Goal: Task Accomplishment & Management: Manage account settings

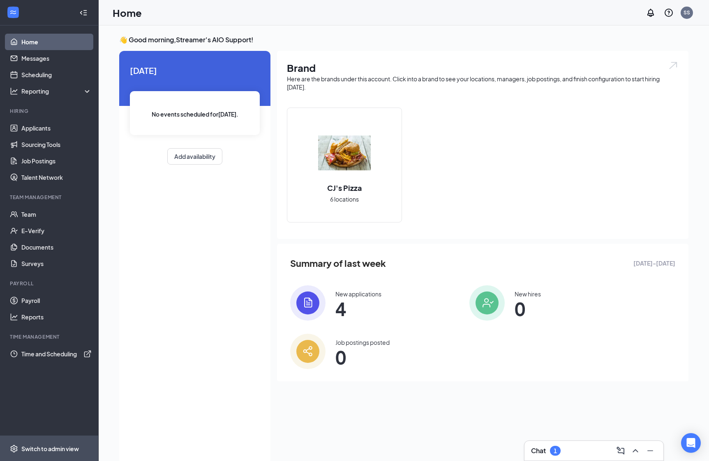
click at [64, 450] on div "Switch to admin view" at bounding box center [50, 449] width 58 height 8
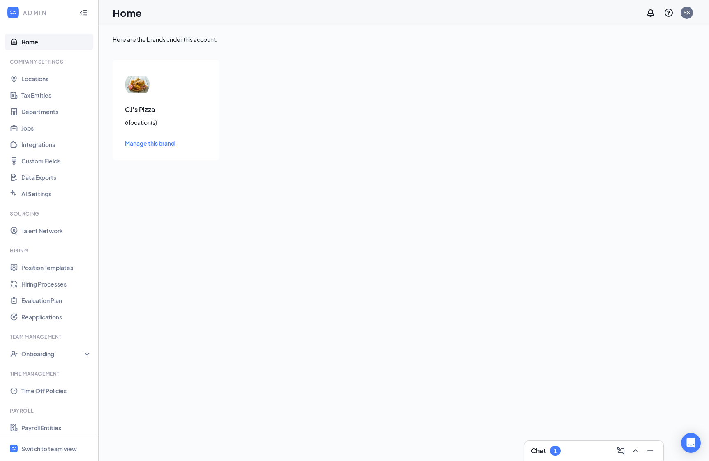
scroll to position [94, 0]
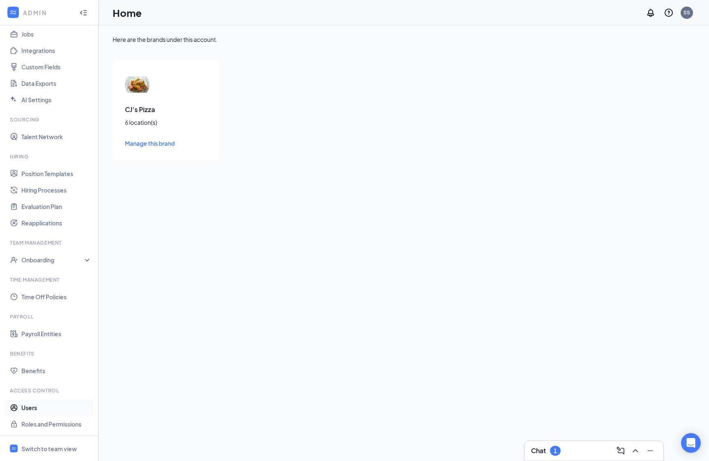
click at [37, 408] on link "Users" at bounding box center [56, 408] width 70 height 16
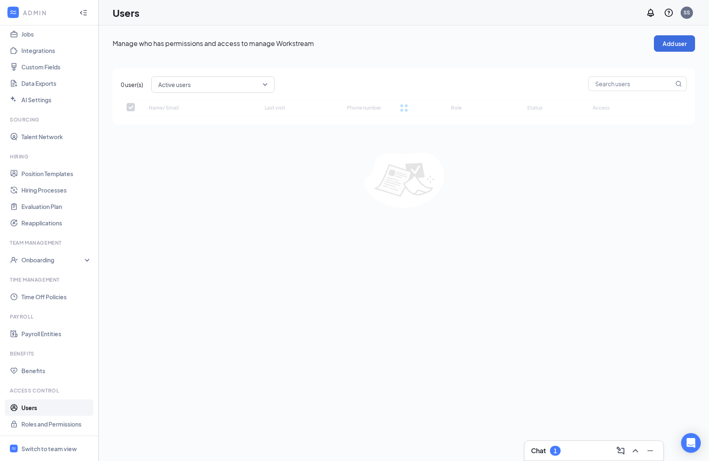
checkbox input "false"
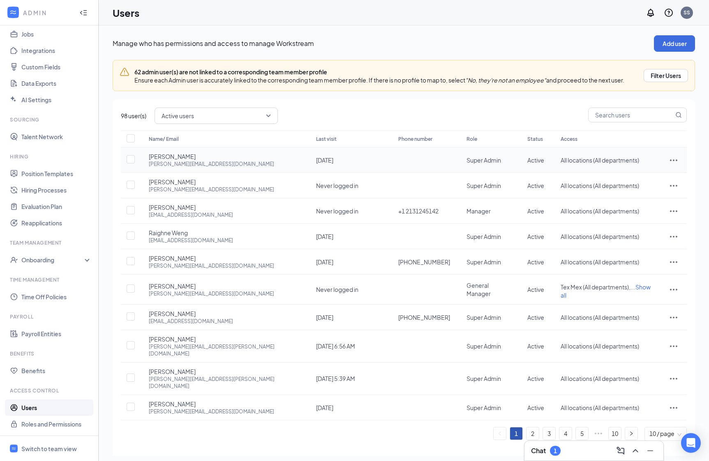
click at [642, 156] on icon "ActionsIcon" at bounding box center [674, 160] width 10 height 10
click at [642, 173] on li "Edit user" at bounding box center [646, 177] width 64 height 19
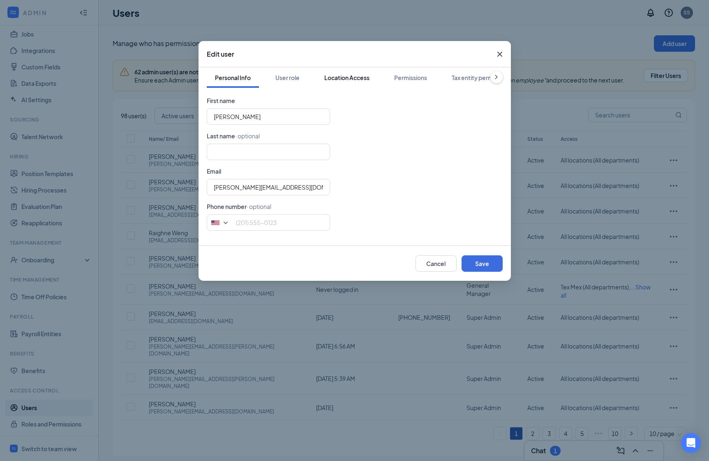
scroll to position [0, 90]
click at [463, 74] on div "Link team profile" at bounding box center [472, 78] width 46 height 8
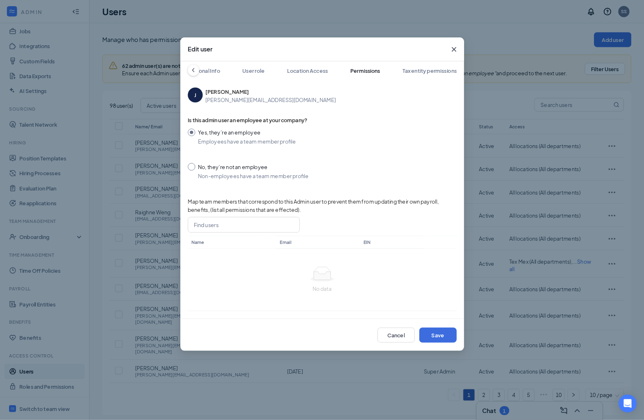
scroll to position [0, 0]
click at [235, 76] on div "Personal Info" at bounding box center [233, 78] width 36 height 8
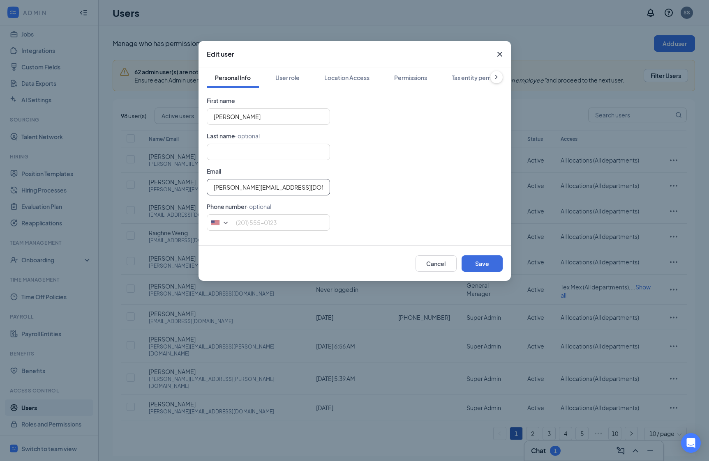
click at [247, 187] on input "jim.xu@workstream.is" at bounding box center [268, 187] width 123 height 16
click at [226, 187] on input "jim.xu@workstream.is" at bounding box center [268, 187] width 123 height 16
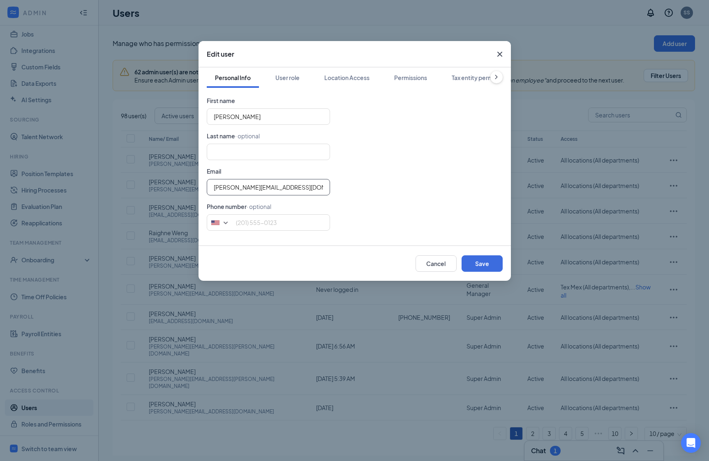
click at [226, 187] on input "jim.xu@workstream.is" at bounding box center [268, 187] width 123 height 16
click at [235, 188] on input "jim.xu@workstream.is" at bounding box center [268, 187] width 123 height 16
click at [244, 188] on input "jim.xu@workstream.is" at bounding box center [268, 187] width 123 height 16
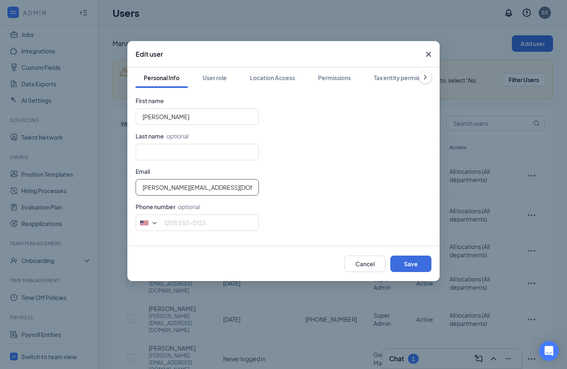
scroll to position [94, 0]
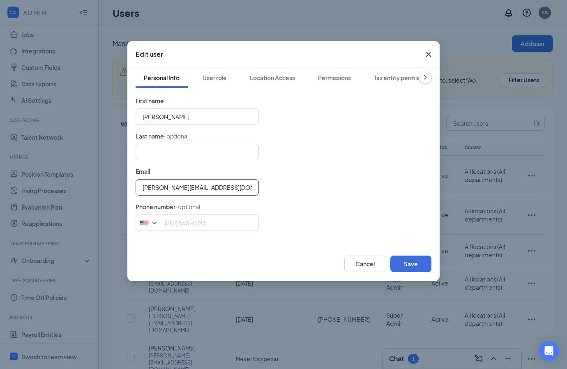
click at [215, 186] on input "jim.xu@workstream.is" at bounding box center [197, 187] width 123 height 16
click at [184, 184] on input "jim.xu@workstream.is" at bounding box center [197, 187] width 123 height 16
click at [169, 55] on div "Edit user" at bounding box center [283, 54] width 312 height 26
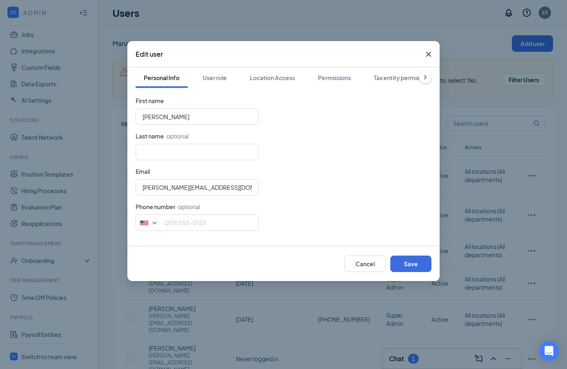
click at [432, 56] on icon "Cross" at bounding box center [429, 54] width 10 height 10
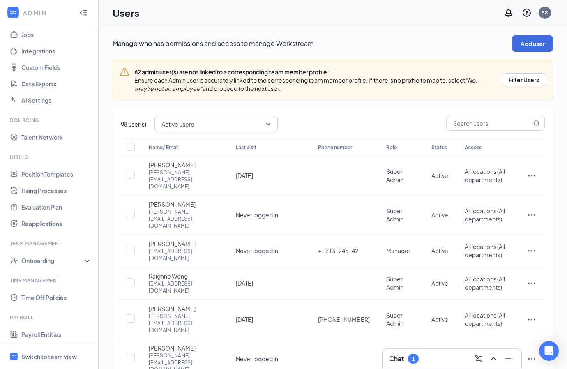
click at [129, 18] on h1 "Users" at bounding box center [126, 13] width 27 height 14
click at [122, 15] on h1 "Users" at bounding box center [126, 13] width 27 height 14
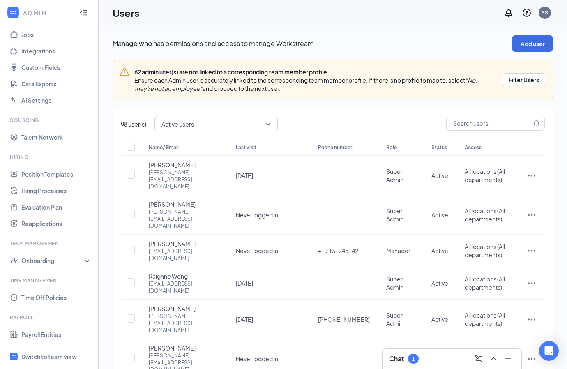
click at [128, 12] on h1 "Users" at bounding box center [126, 13] width 27 height 14
click at [533, 171] on icon "ActionsIcon" at bounding box center [532, 176] width 10 height 10
click at [515, 188] on span "Edit user" at bounding box center [504, 186] width 51 height 9
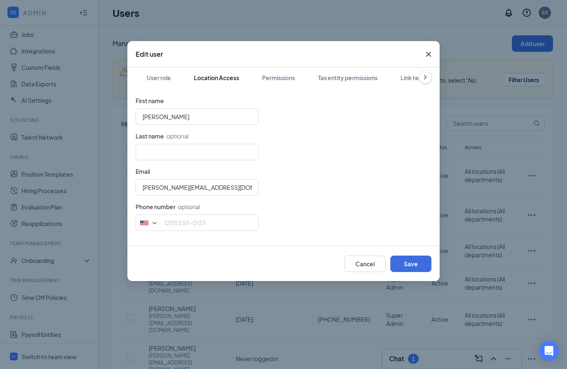
scroll to position [0, 60]
click at [271, 75] on div "Permissions" at bounding box center [274, 78] width 33 height 8
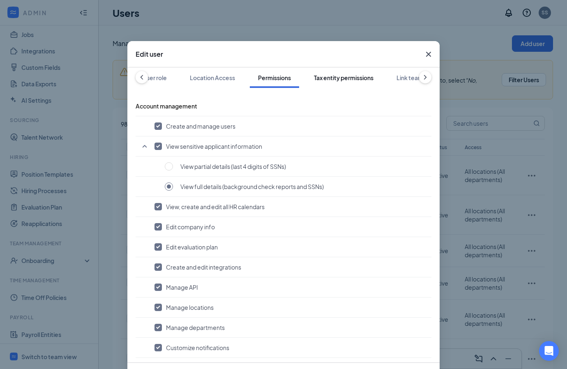
scroll to position [0, 81]
click at [403, 88] on div "Personal Info User role Location Access Permissions Tax entity permissions Link…" at bounding box center [283, 214] width 312 height 295
click at [395, 81] on div "Link team profile" at bounding box center [401, 78] width 46 height 8
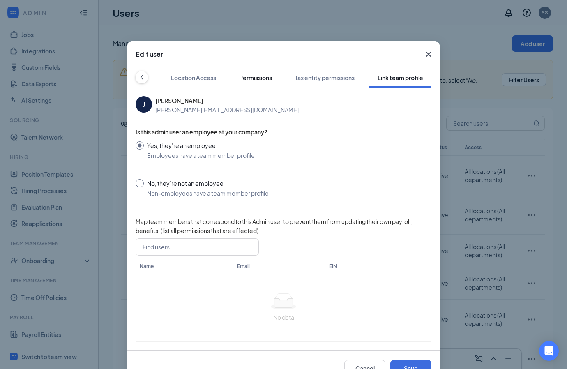
click at [247, 77] on div "Permissions" at bounding box center [255, 78] width 33 height 8
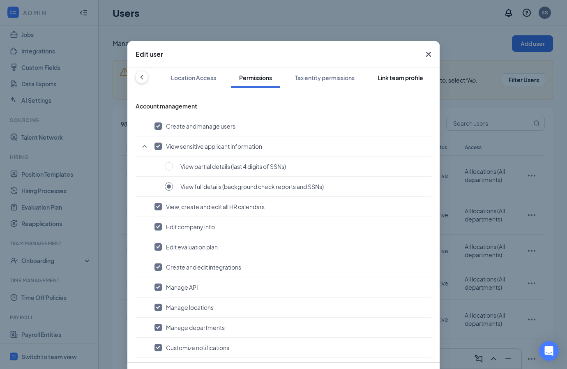
click at [392, 83] on button "Link team profile" at bounding box center [400, 77] width 62 height 21
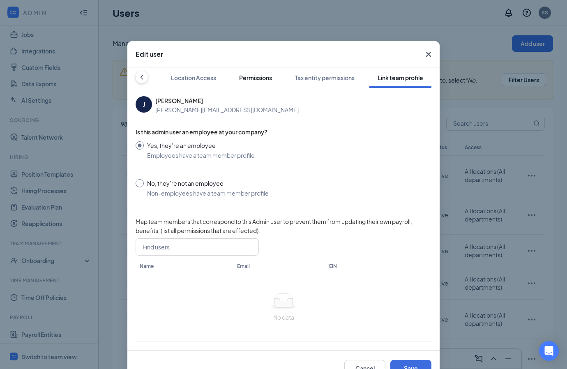
click at [249, 76] on div "Permissions" at bounding box center [255, 78] width 33 height 8
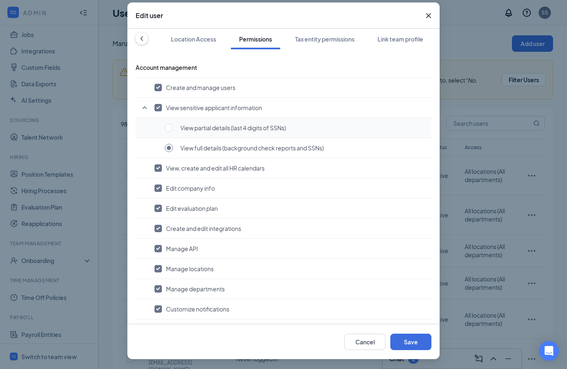
scroll to position [0, 0]
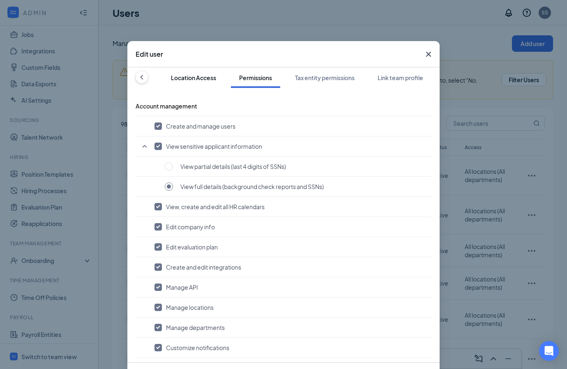
click at [206, 78] on div "Location Access" at bounding box center [193, 78] width 45 height 8
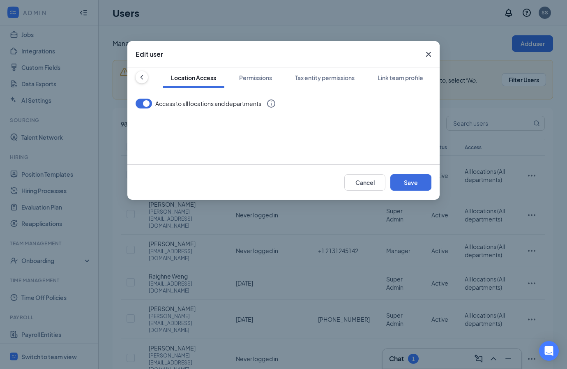
click at [145, 105] on button "button" at bounding box center [144, 104] width 16 height 10
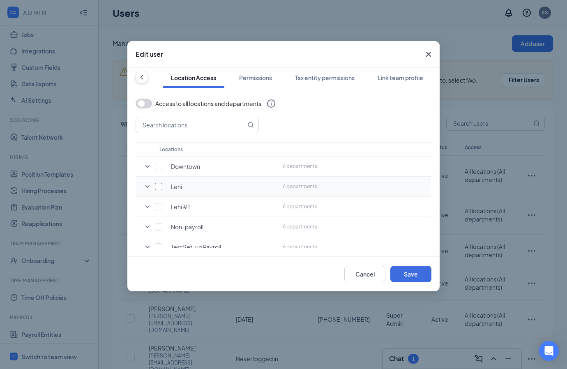
click at [156, 189] on input "checkbox" at bounding box center [158, 186] width 7 height 7
checkbox input "true"
click at [253, 82] on button "Permissions" at bounding box center [255, 77] width 49 height 21
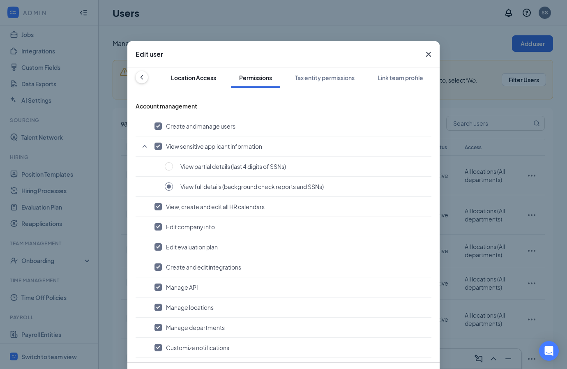
click at [204, 79] on div "Location Access" at bounding box center [193, 78] width 45 height 8
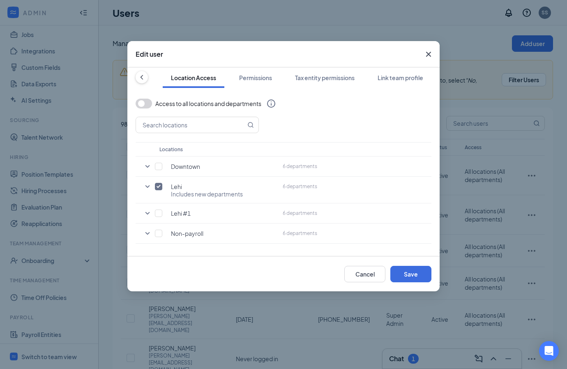
click at [153, 97] on div "Access to all locations and departments Locations Downtown 6 departments Lehi I…" at bounding box center [284, 172] width 296 height 152
click at [141, 103] on button "button" at bounding box center [144, 104] width 16 height 10
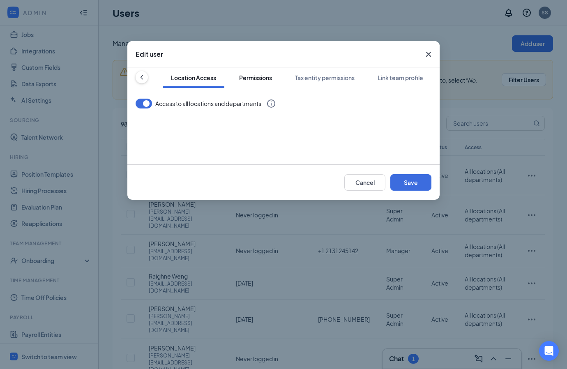
click at [261, 83] on button "Permissions" at bounding box center [255, 77] width 49 height 21
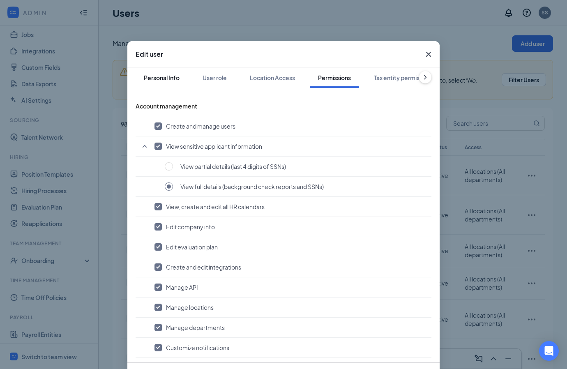
click at [157, 78] on div "Personal Info" at bounding box center [162, 78] width 36 height 8
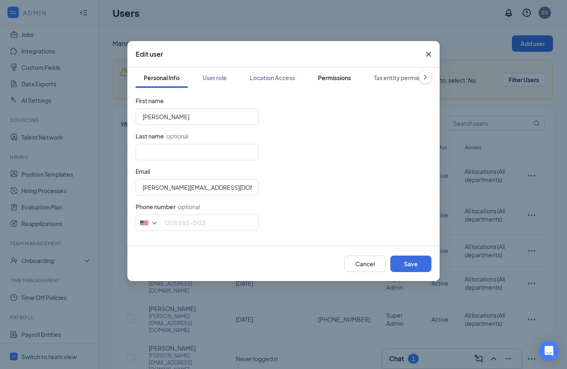
click at [337, 74] on div "Permissions" at bounding box center [334, 78] width 33 height 8
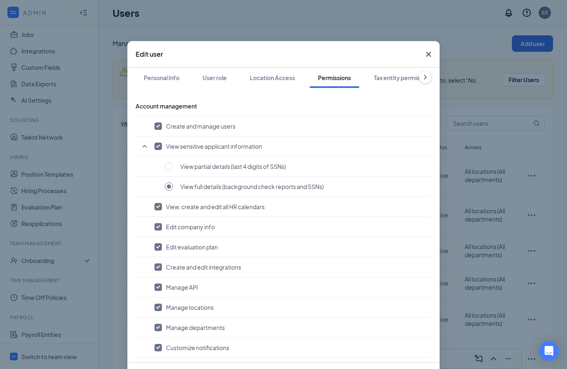
click at [434, 50] on span "Close" at bounding box center [428, 54] width 22 height 22
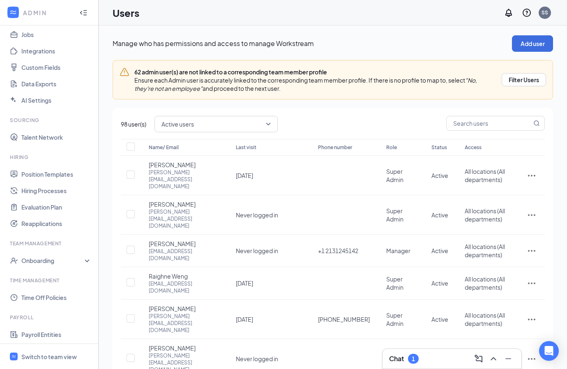
click at [120, 12] on h1 "Users" at bounding box center [126, 13] width 27 height 14
click at [128, 15] on h1 "Users" at bounding box center [126, 13] width 27 height 14
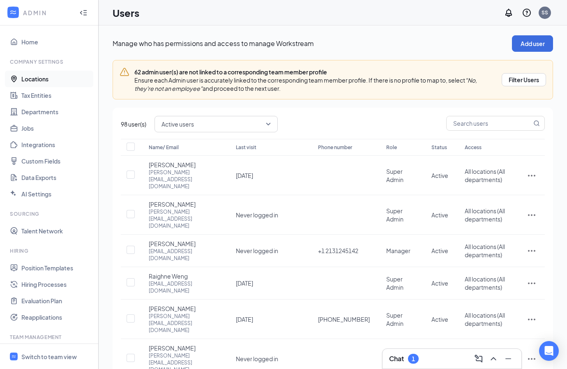
click at [25, 78] on link "Locations" at bounding box center [56, 79] width 70 height 16
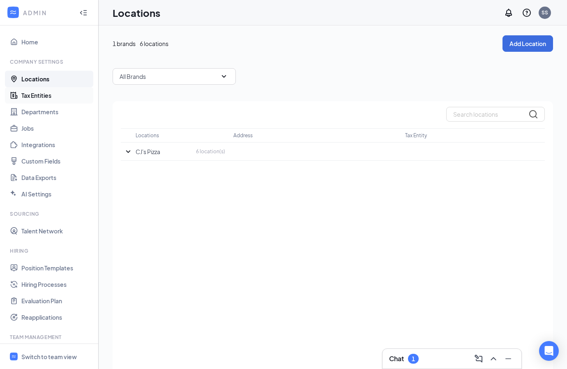
click at [43, 97] on link "Tax Entities" at bounding box center [56, 95] width 70 height 16
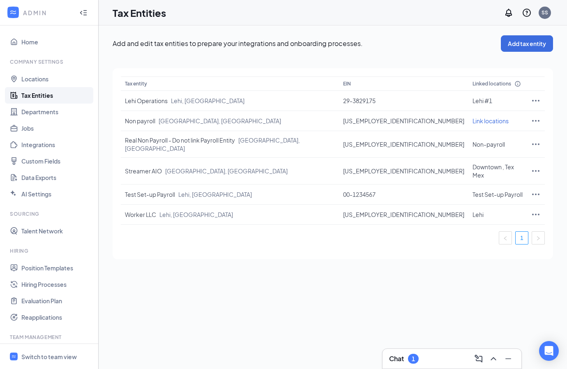
scroll to position [186, 0]
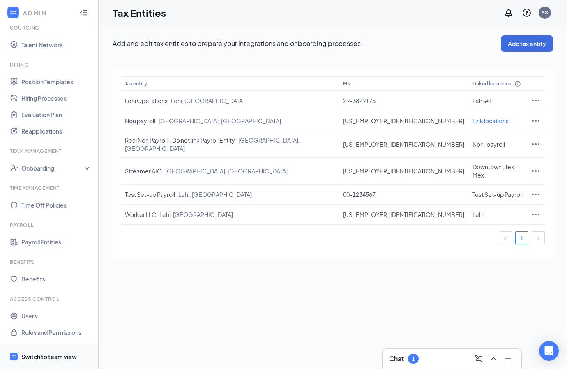
click at [42, 357] on div "Switch to team view" at bounding box center [48, 357] width 55 height 8
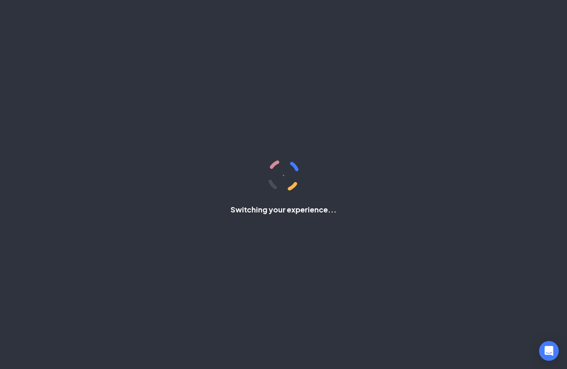
scroll to position [22, 0]
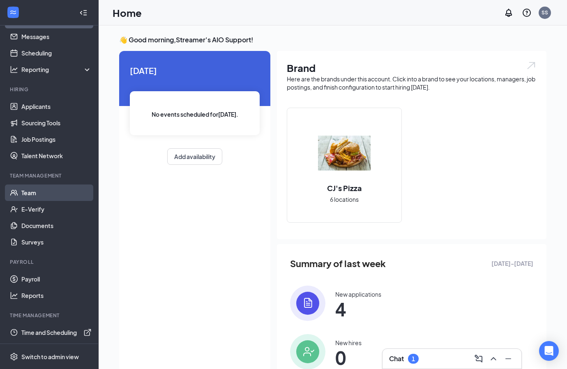
click at [55, 193] on link "Team" at bounding box center [56, 192] width 70 height 16
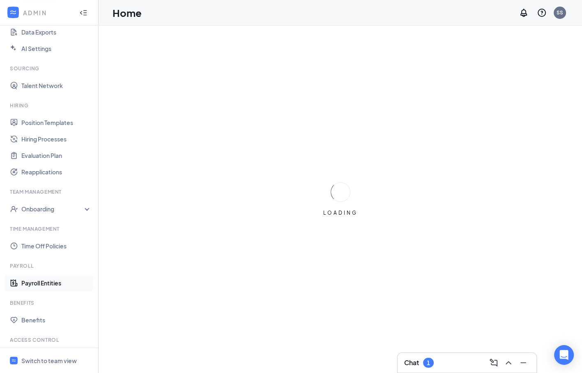
scroll to position [182, 0]
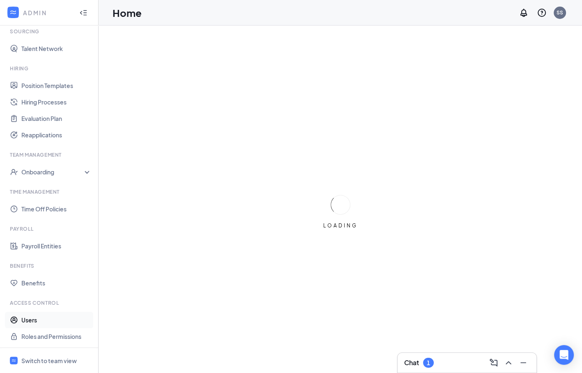
click at [42, 317] on link "Users" at bounding box center [56, 319] width 70 height 16
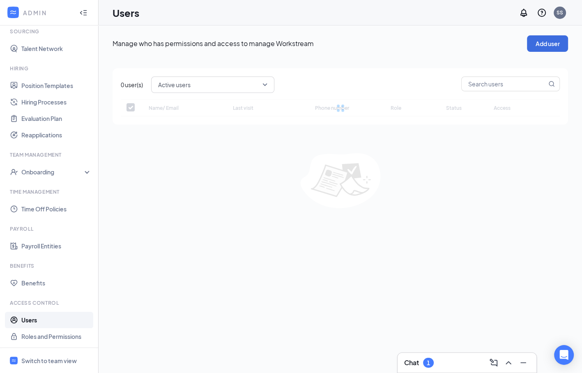
checkbox input "false"
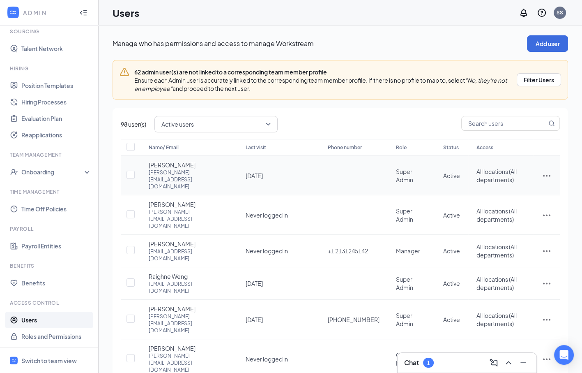
click at [546, 171] on icon "ActionsIcon" at bounding box center [547, 176] width 10 height 10
click at [522, 188] on span "Edit user" at bounding box center [519, 186] width 51 height 9
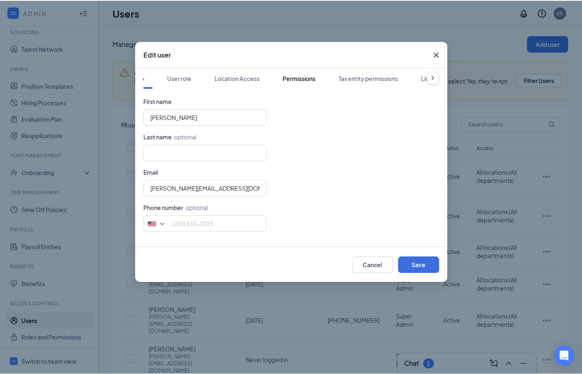
scroll to position [0, 81]
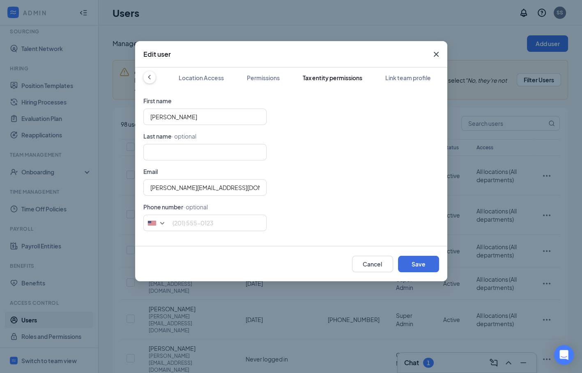
click at [313, 81] on div "Tax entity permissions" at bounding box center [333, 78] width 60 height 8
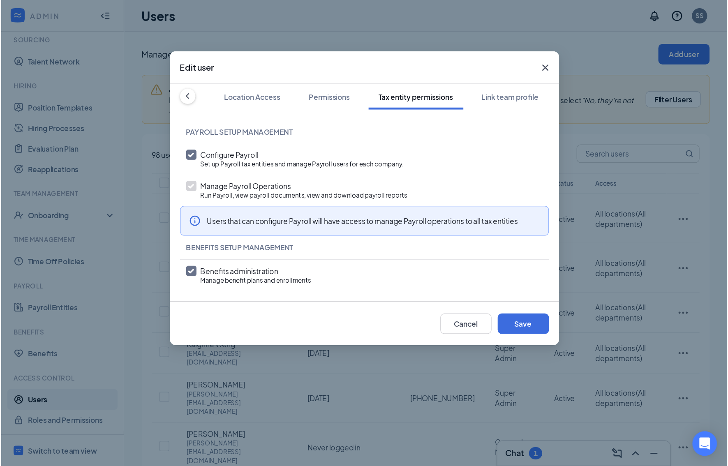
scroll to position [182, 0]
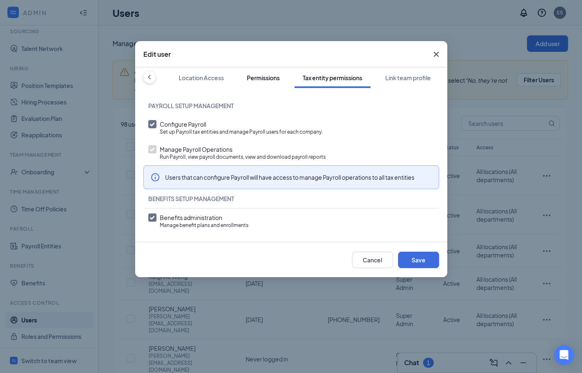
click at [268, 78] on div "Permissions" at bounding box center [263, 78] width 33 height 8
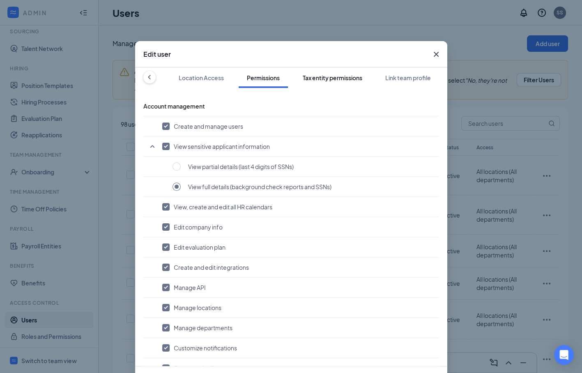
click at [334, 82] on button "Tax entity permissions" at bounding box center [333, 77] width 76 height 21
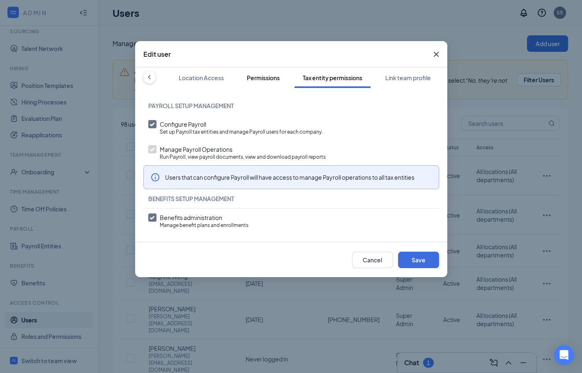
click at [270, 81] on div "Permissions" at bounding box center [263, 78] width 33 height 8
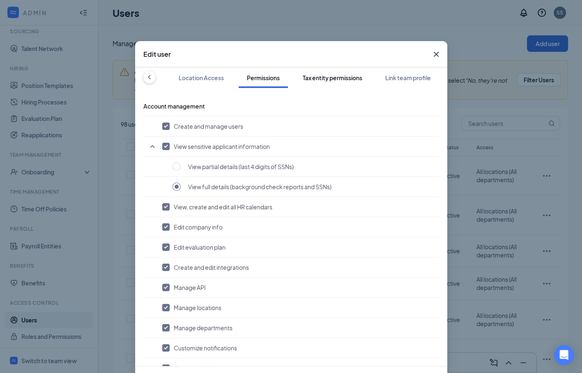
click at [332, 73] on button "Tax entity permissions" at bounding box center [333, 77] width 76 height 21
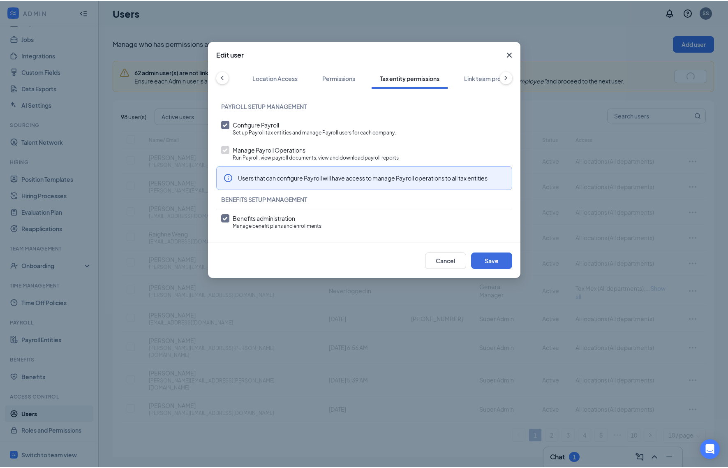
scroll to position [0, 90]
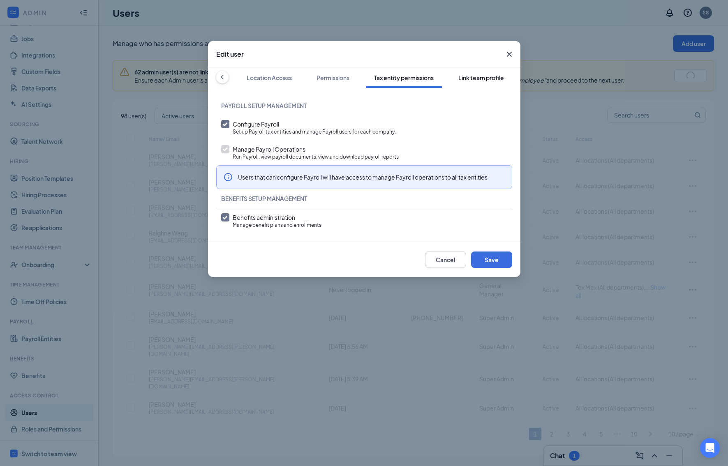
click at [474, 78] on div "Link team profile" at bounding box center [481, 78] width 46 height 8
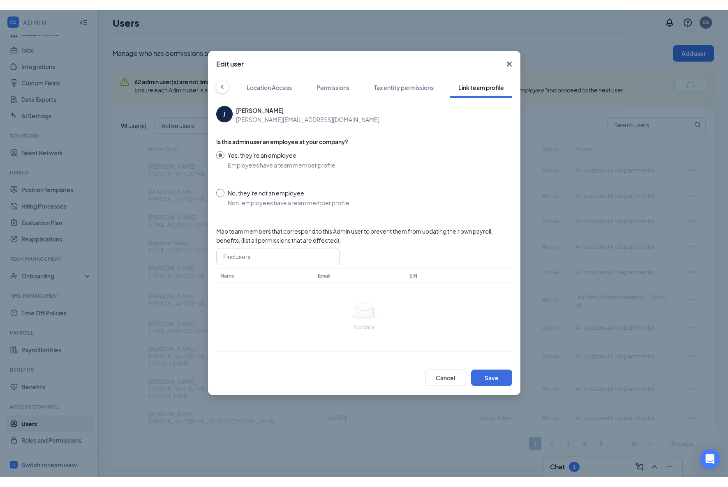
scroll to position [89, 0]
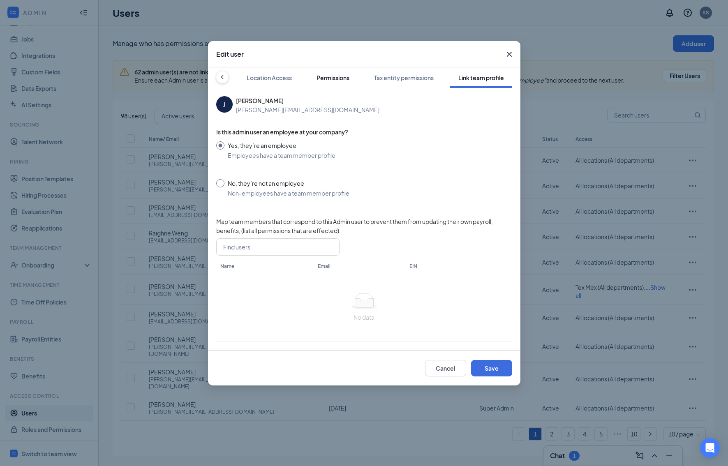
click at [329, 70] on button "Permissions" at bounding box center [332, 77] width 49 height 21
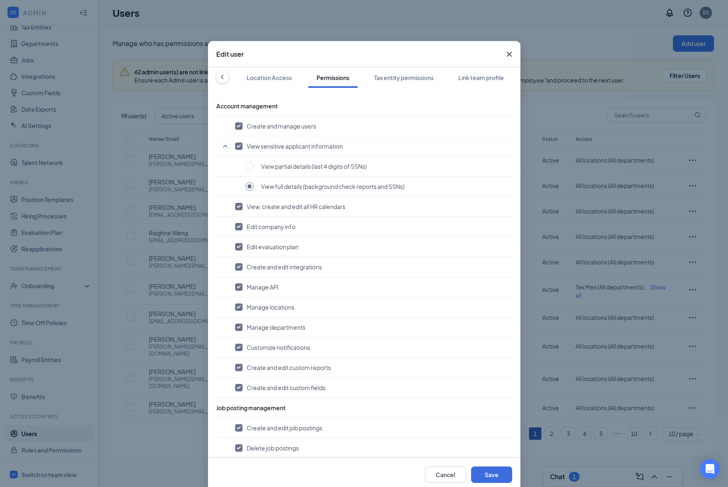
scroll to position [68, 0]
